Goal: Check status

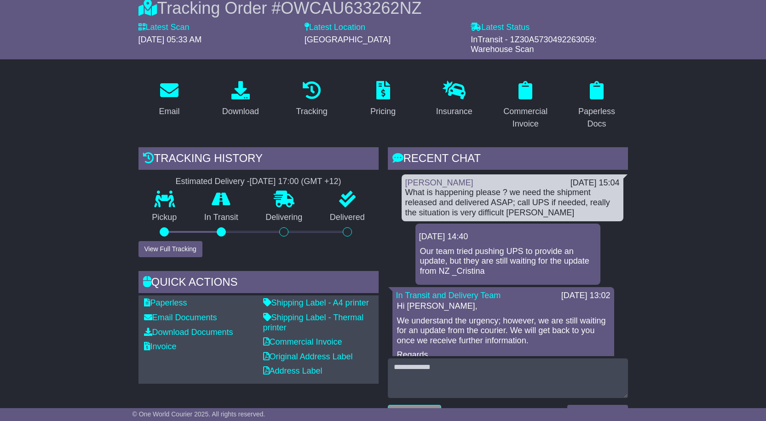
scroll to position [92, 0]
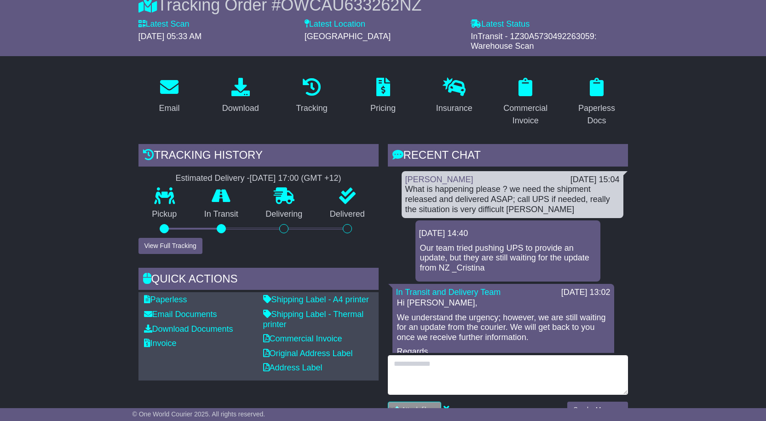
click at [480, 360] on textarea at bounding box center [508, 375] width 240 height 40
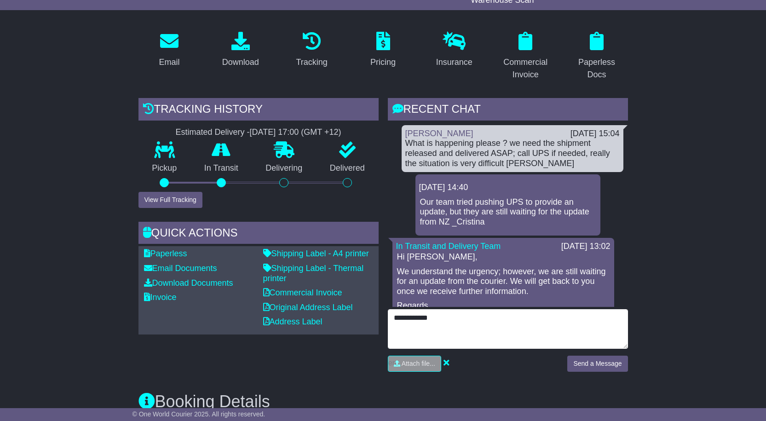
type textarea "**********"
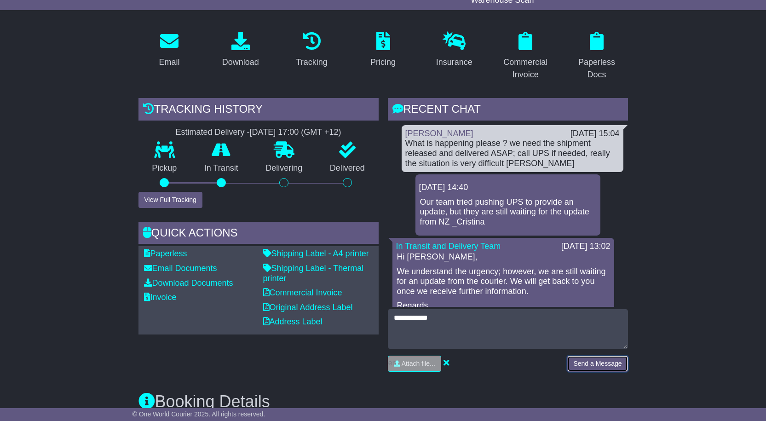
click at [612, 369] on button "Send a Message" at bounding box center [597, 364] width 60 height 16
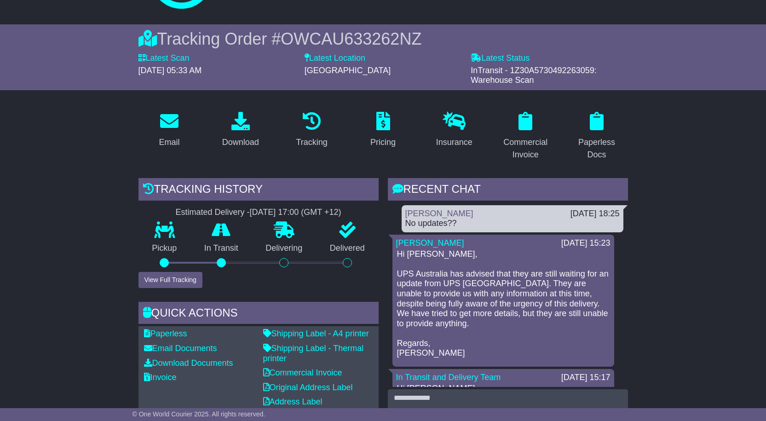
scroll to position [0, 0]
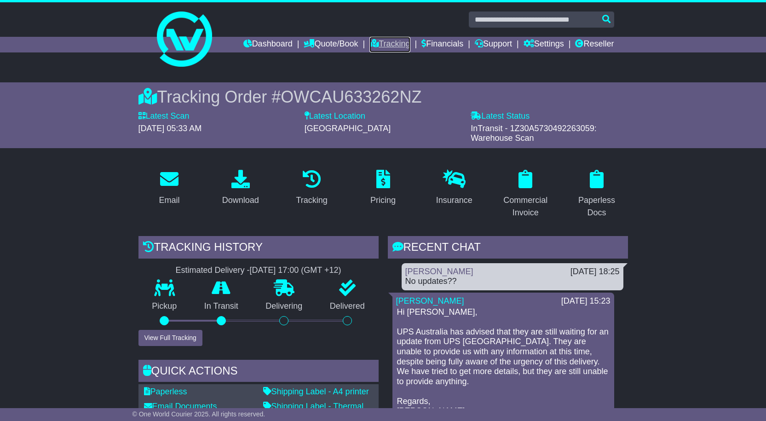
click at [392, 47] on link "Tracking" at bounding box center [389, 45] width 40 height 16
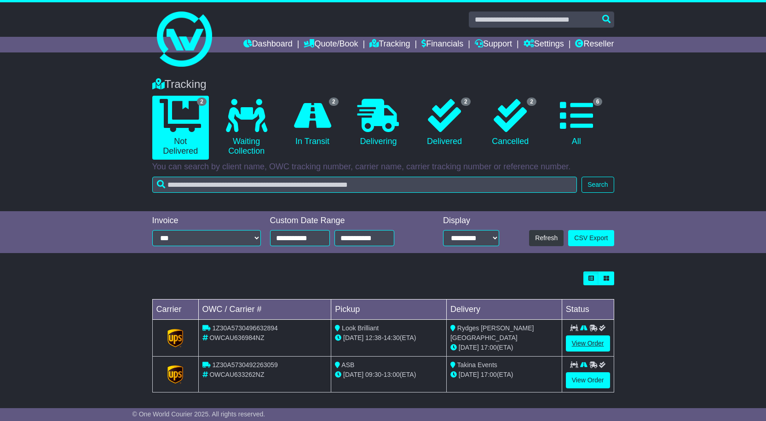
scroll to position [3, 0]
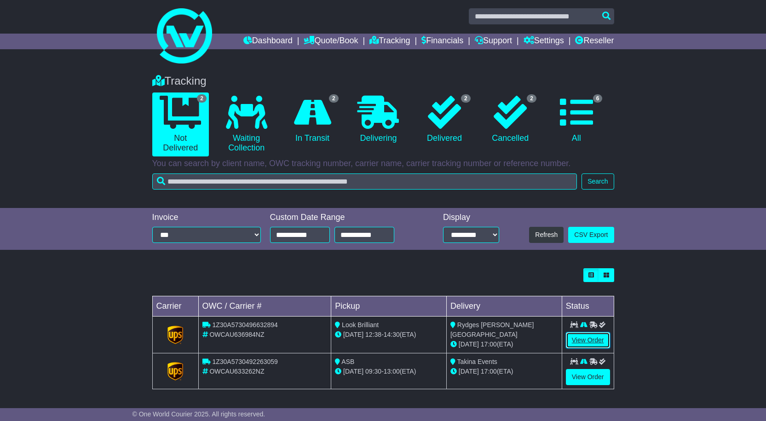
click at [601, 345] on link "View Order" at bounding box center [588, 340] width 44 height 16
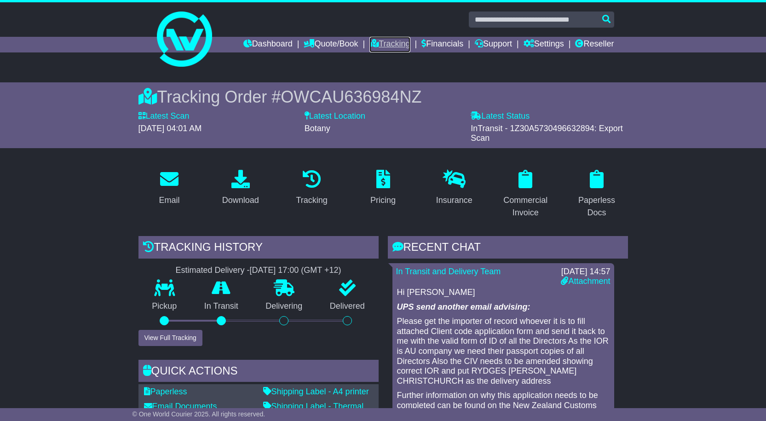
click at [383, 43] on link "Tracking" at bounding box center [389, 45] width 40 height 16
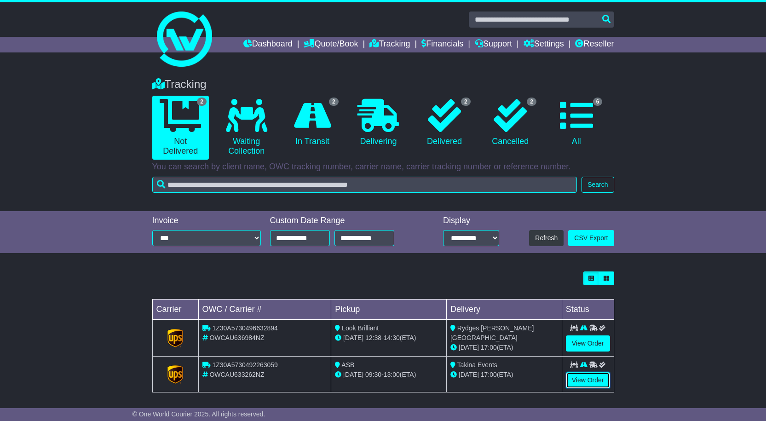
click at [584, 380] on link "View Order" at bounding box center [588, 380] width 44 height 16
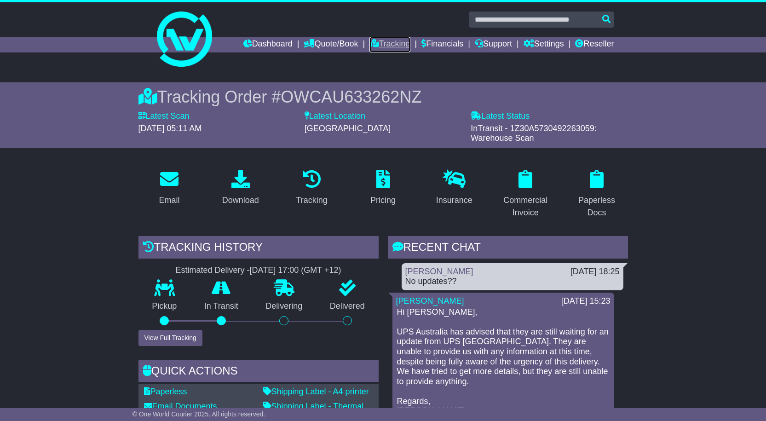
click at [374, 39] on link "Tracking" at bounding box center [389, 45] width 40 height 16
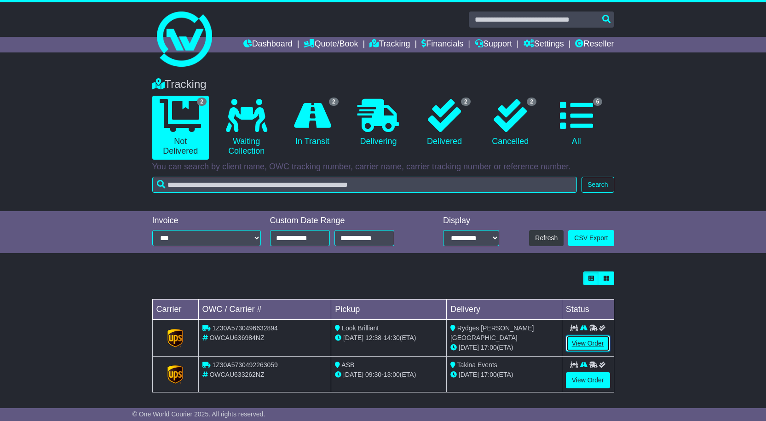
click at [582, 340] on link "View Order" at bounding box center [588, 343] width 44 height 16
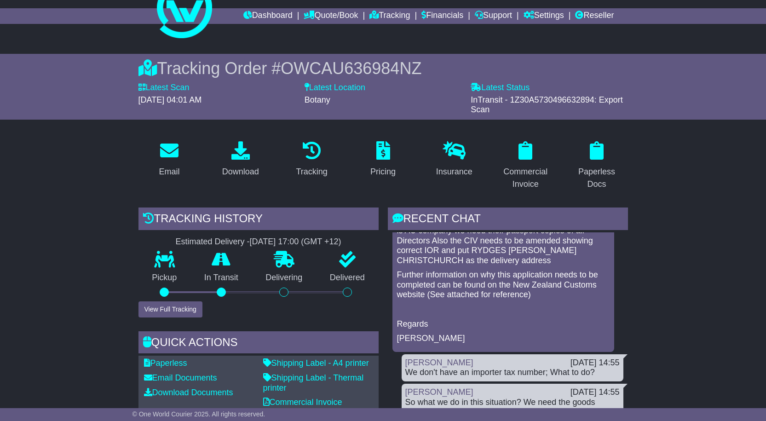
scroll to position [138, 0]
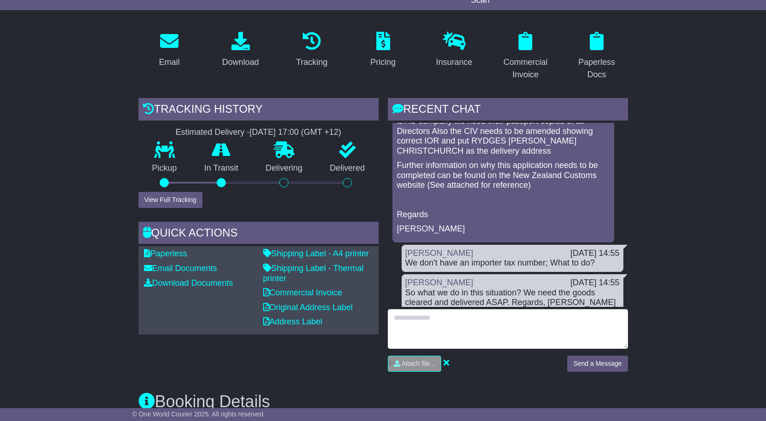
click at [493, 333] on textarea at bounding box center [508, 329] width 240 height 40
type textarea "**********"
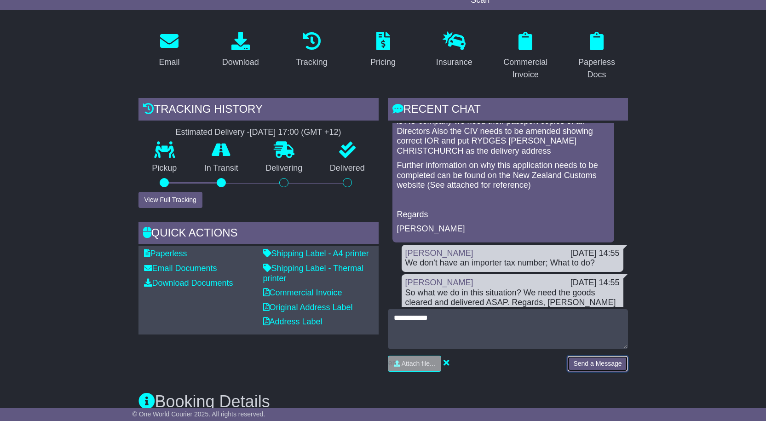
click at [602, 356] on button "Send a Message" at bounding box center [597, 364] width 60 height 16
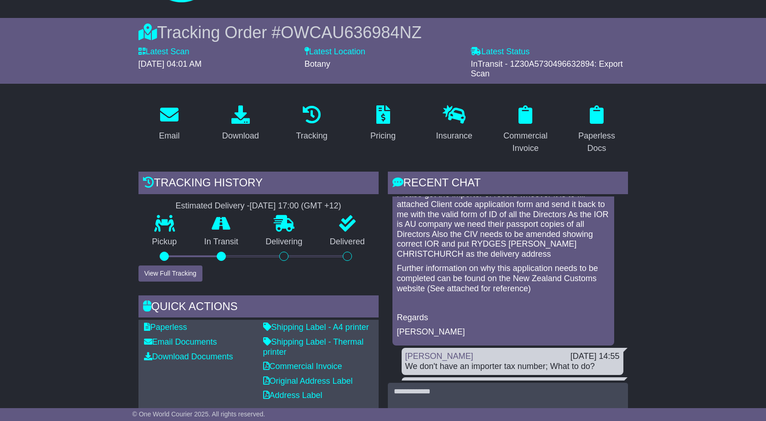
scroll to position [0, 0]
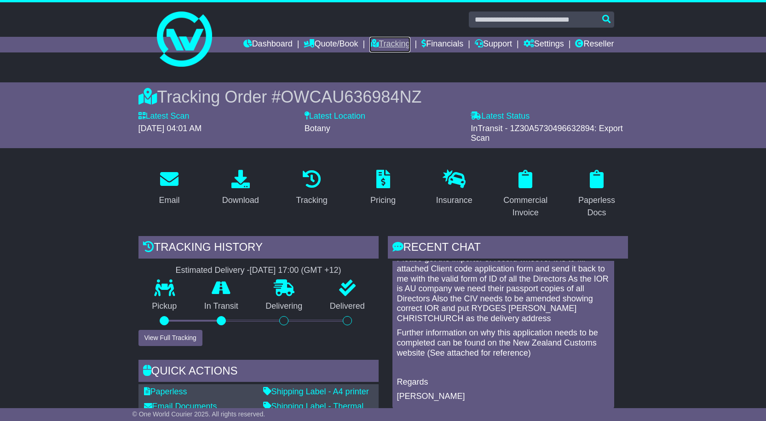
click at [390, 44] on link "Tracking" at bounding box center [389, 45] width 40 height 16
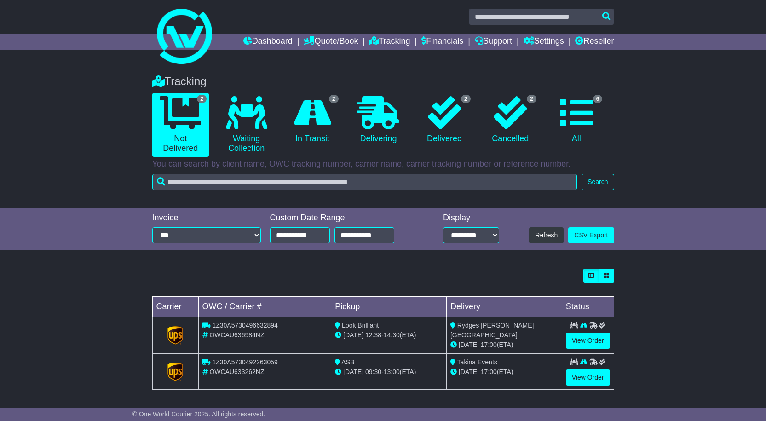
scroll to position [3, 0]
click at [596, 344] on link "View Order" at bounding box center [588, 340] width 44 height 16
